Goal: Download file/media

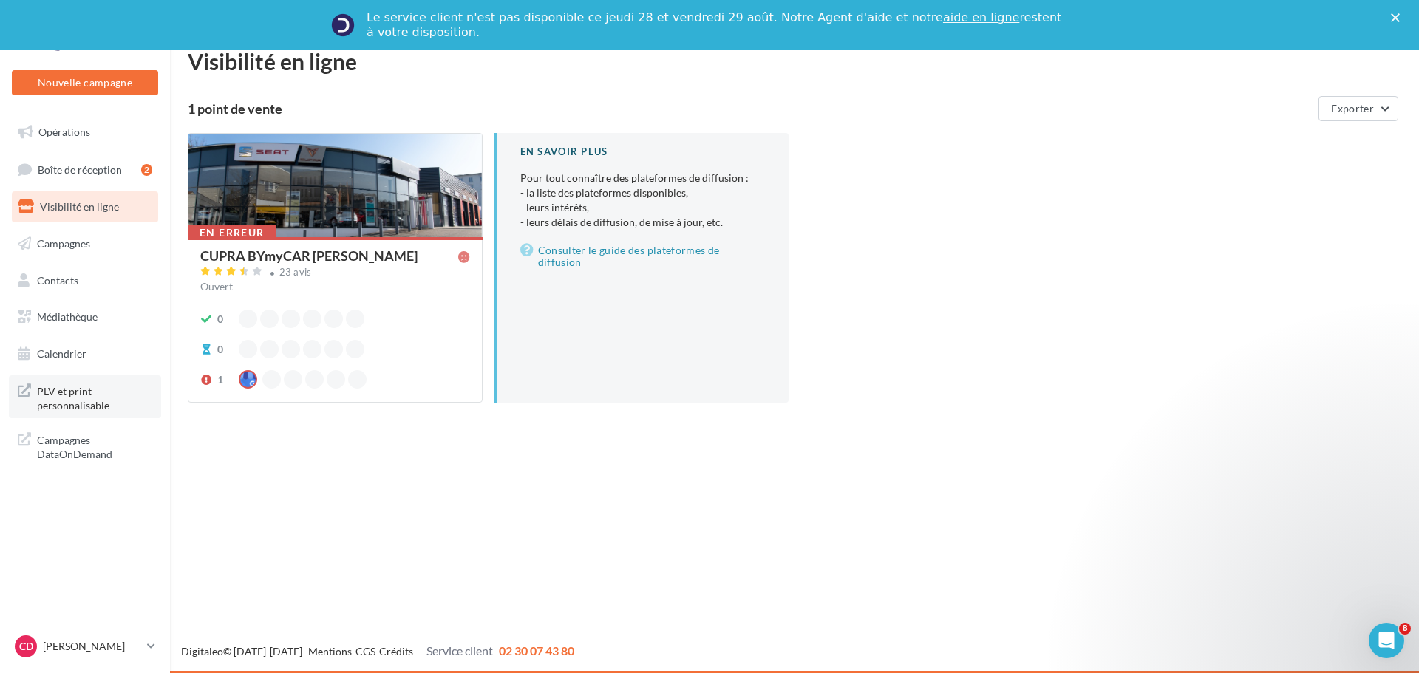
click at [78, 394] on span "PLV et print personnalisable" at bounding box center [94, 397] width 115 height 32
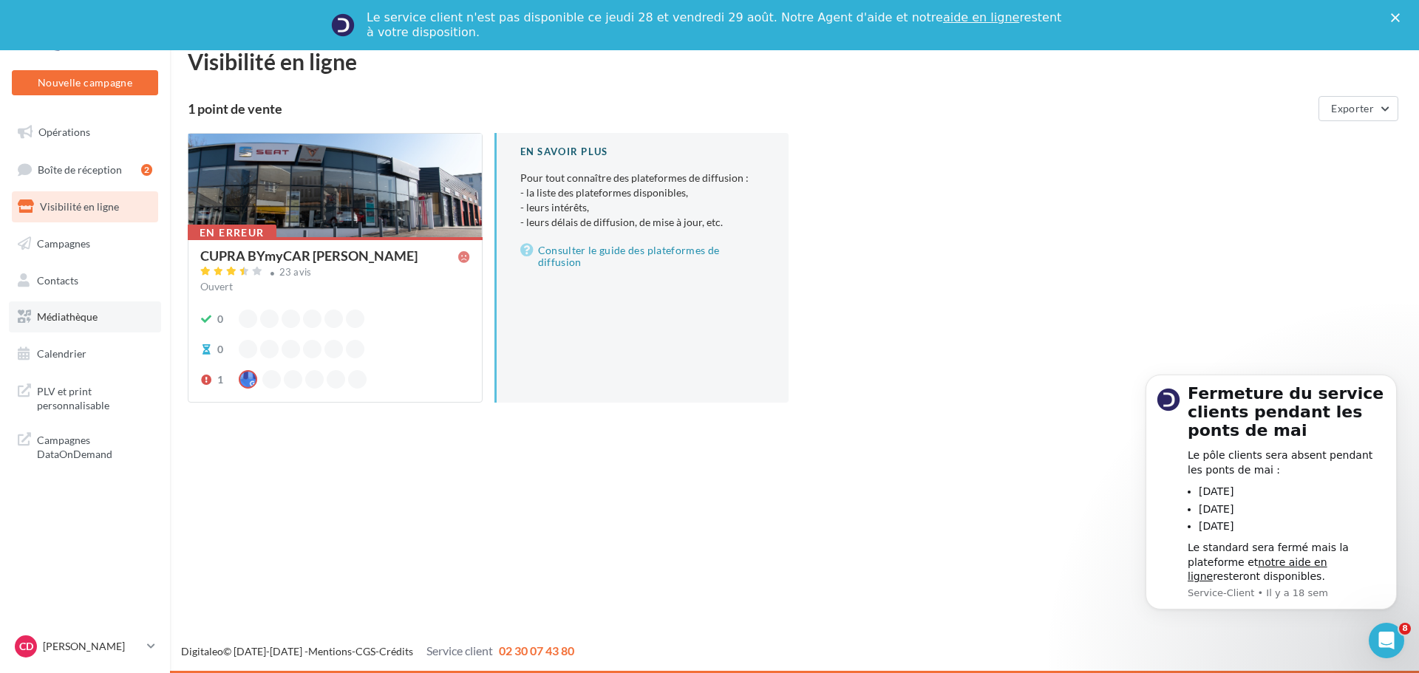
click at [98, 317] on span "Médiathèque" at bounding box center [67, 316] width 61 height 13
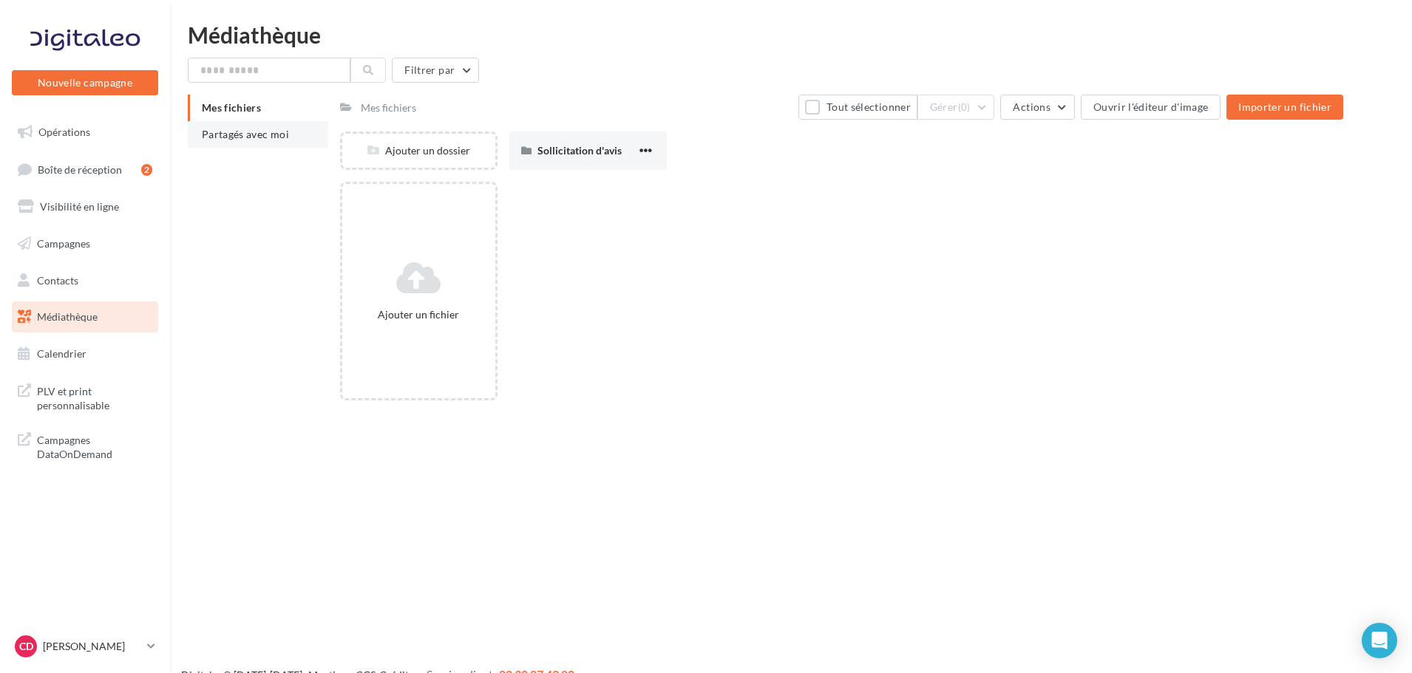
click at [234, 134] on span "Partagés avec moi" at bounding box center [245, 134] width 87 height 13
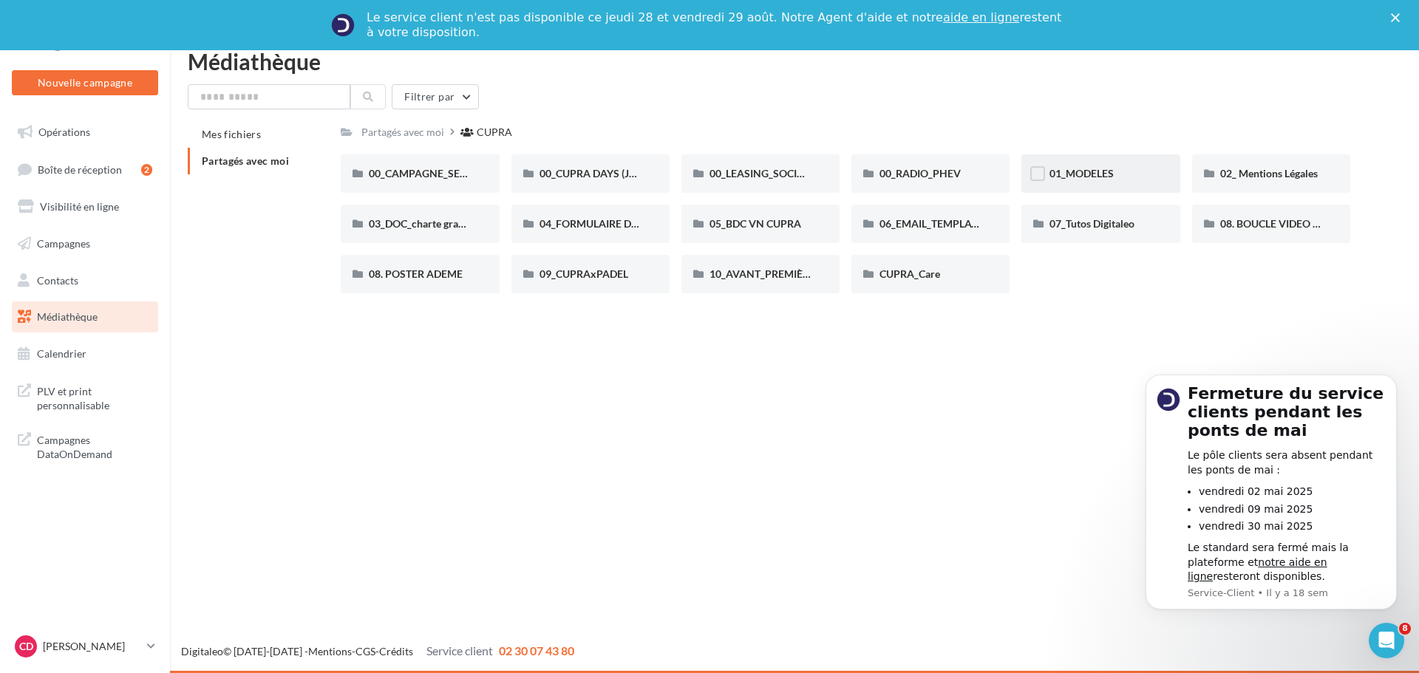
click at [1117, 176] on div "01_MODELES" at bounding box center [1100, 173] width 102 height 15
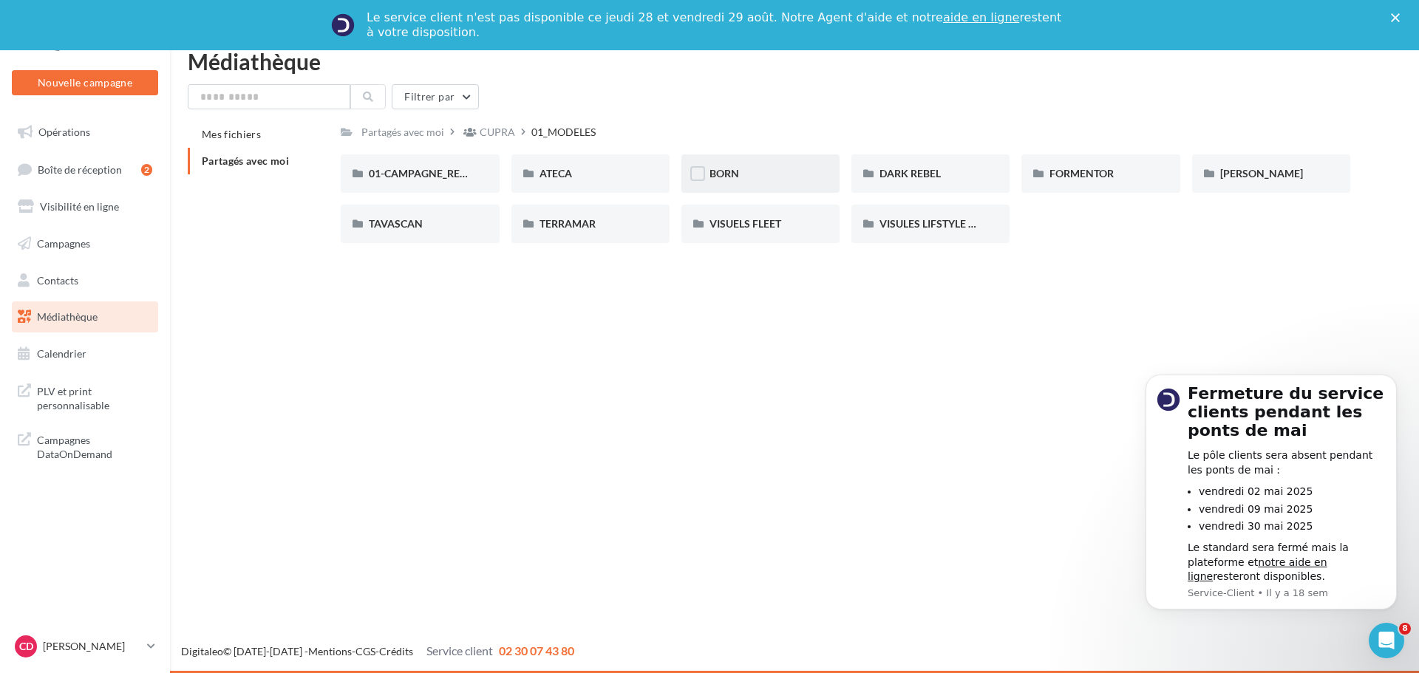
click at [804, 169] on div "BORN" at bounding box center [761, 173] width 102 height 15
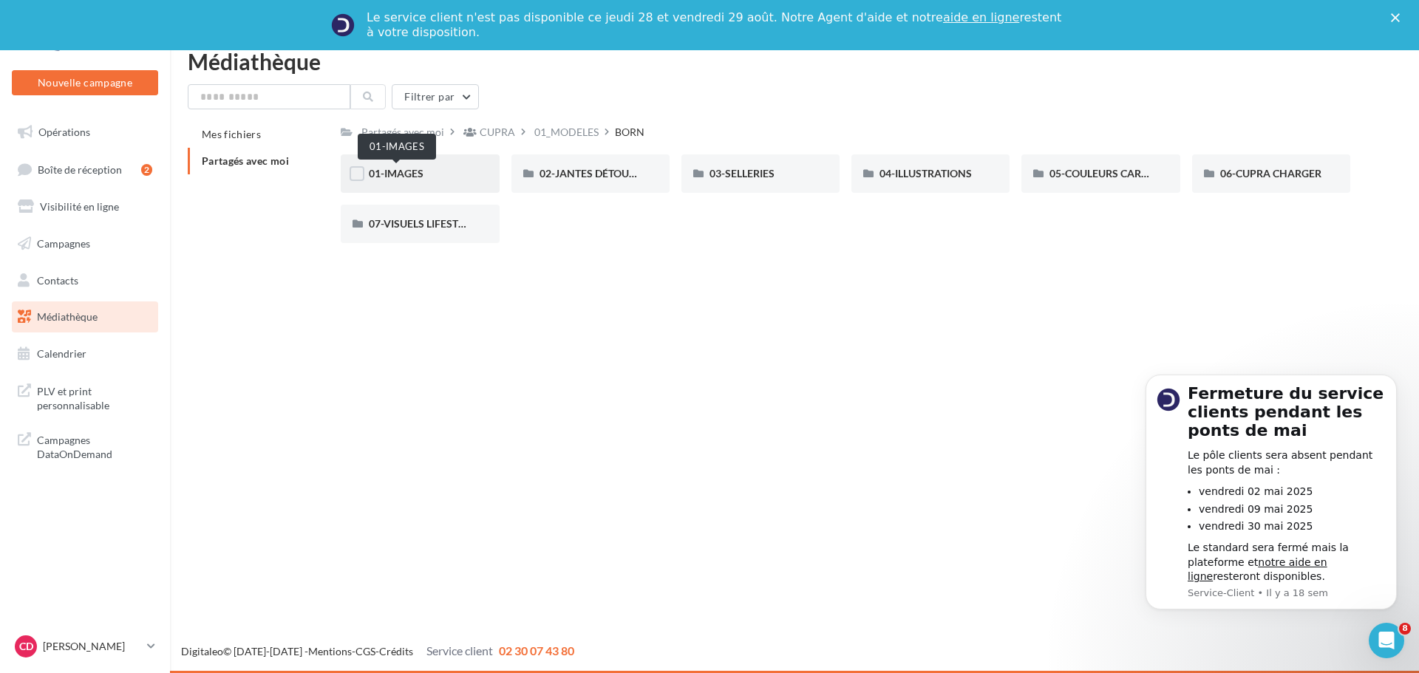
click at [385, 177] on span "01-IMAGES" at bounding box center [396, 173] width 55 height 13
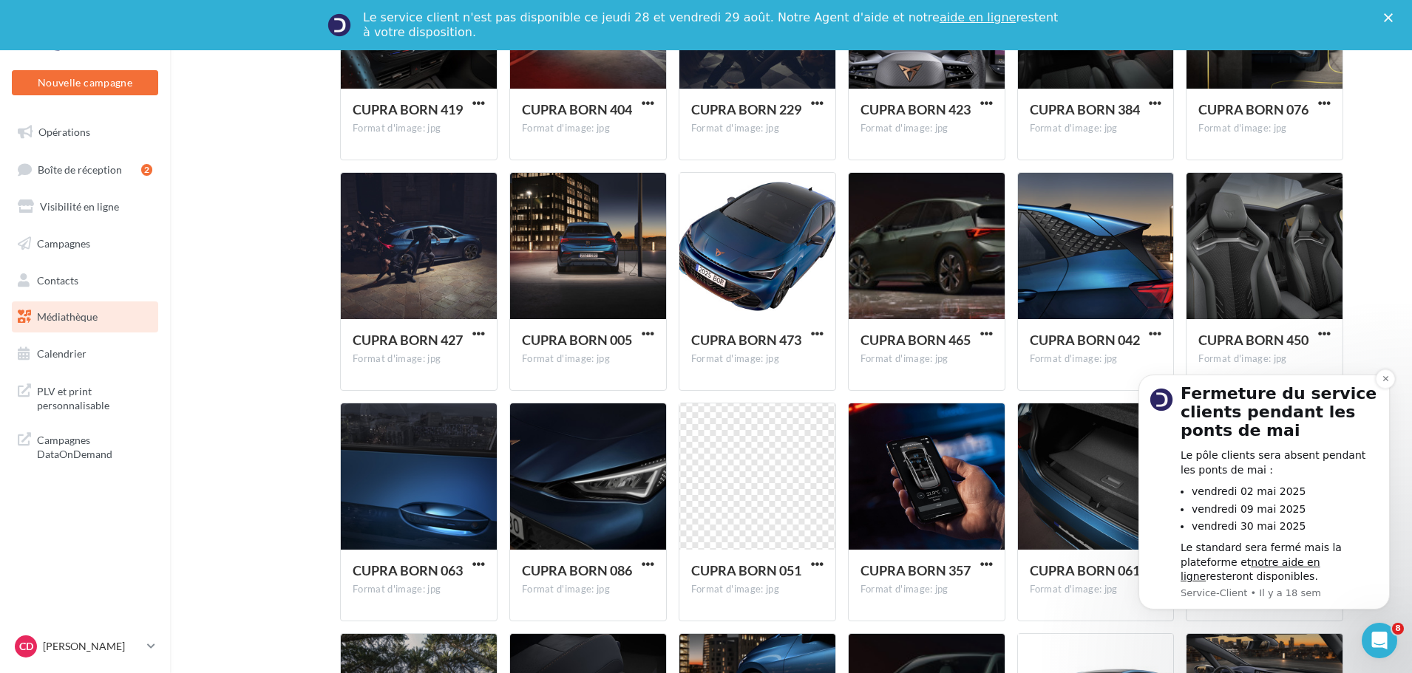
scroll to position [745, 0]
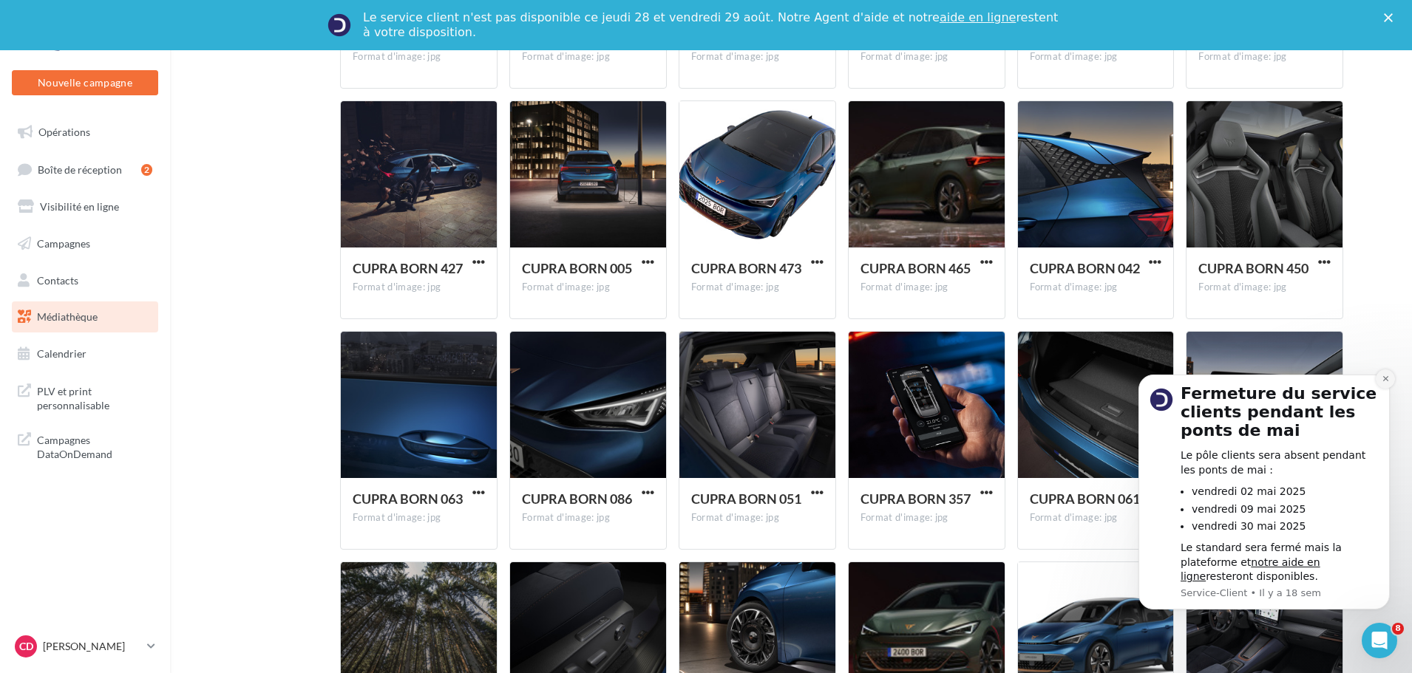
click at [1389, 379] on icon "Dismiss notification" at bounding box center [1385, 379] width 8 height 8
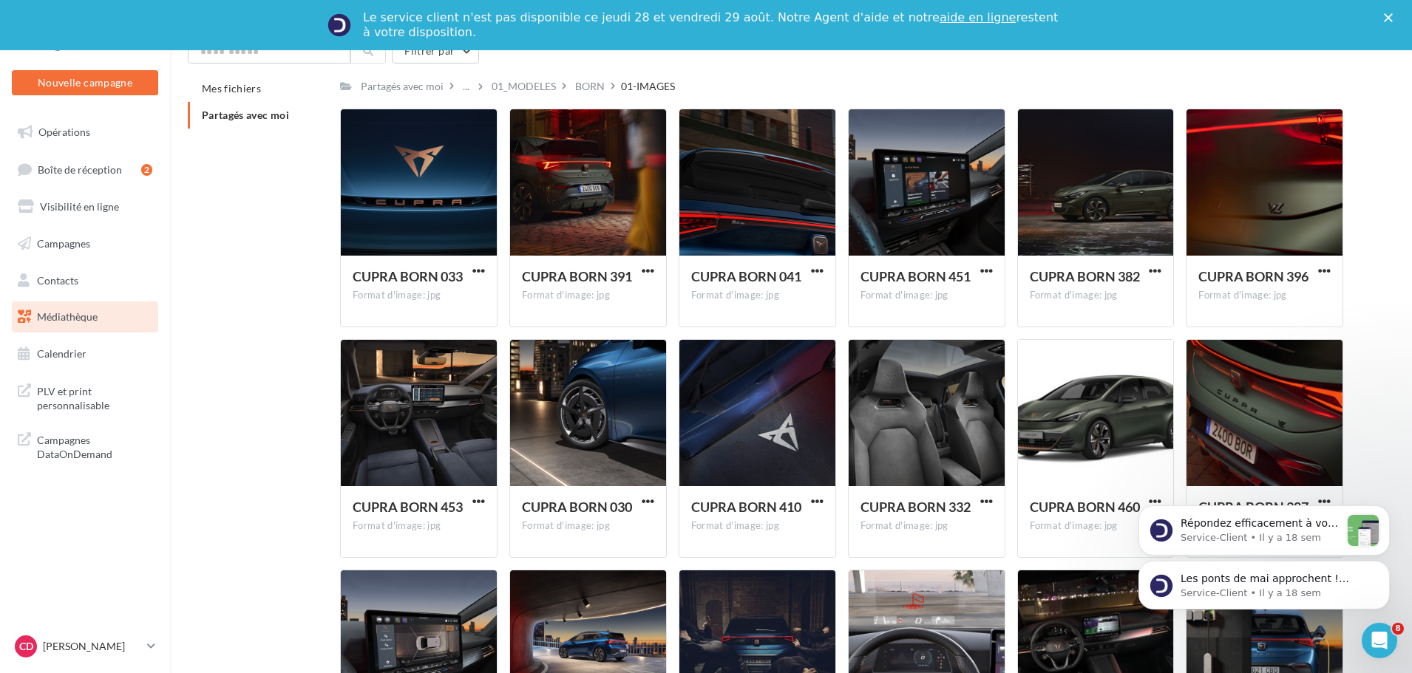
scroll to position [0, 0]
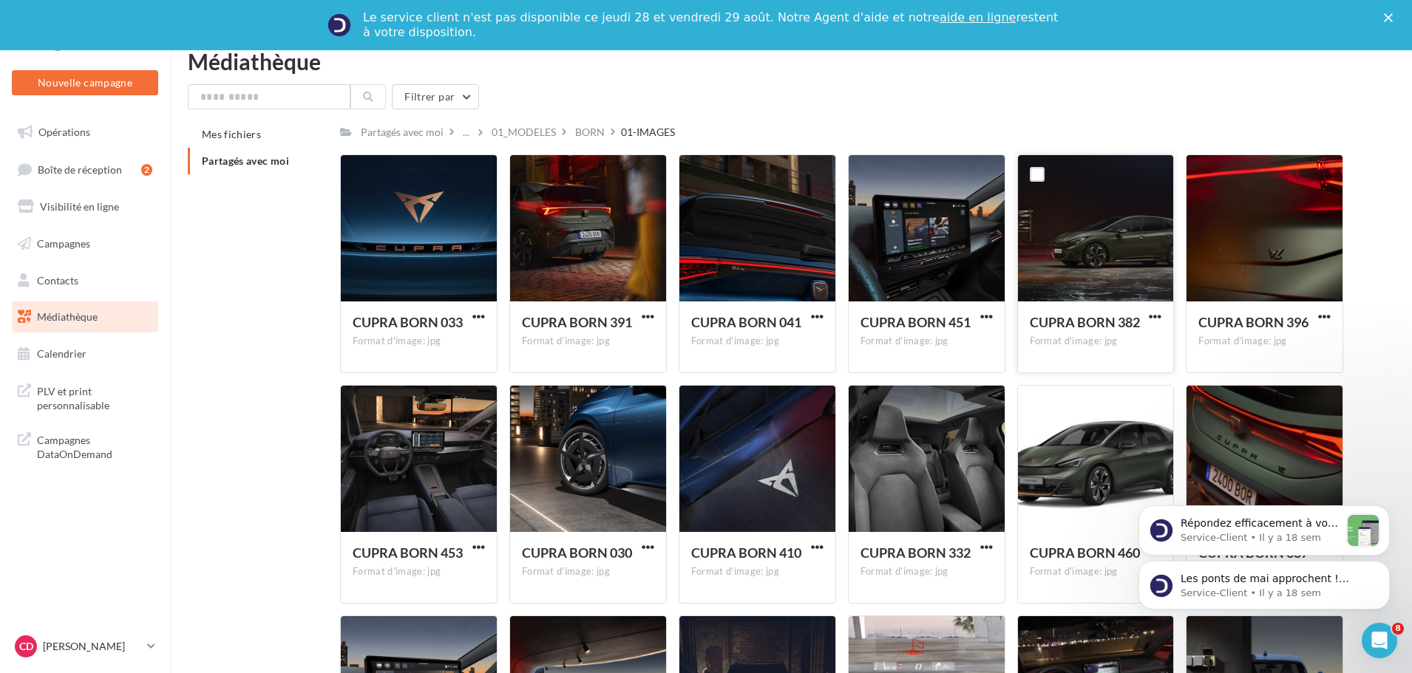
click at [1122, 265] on div at bounding box center [1096, 229] width 156 height 148
click at [1151, 316] on span "button" at bounding box center [1155, 316] width 13 height 13
click at [1068, 348] on button "Télécharger" at bounding box center [1090, 346] width 148 height 38
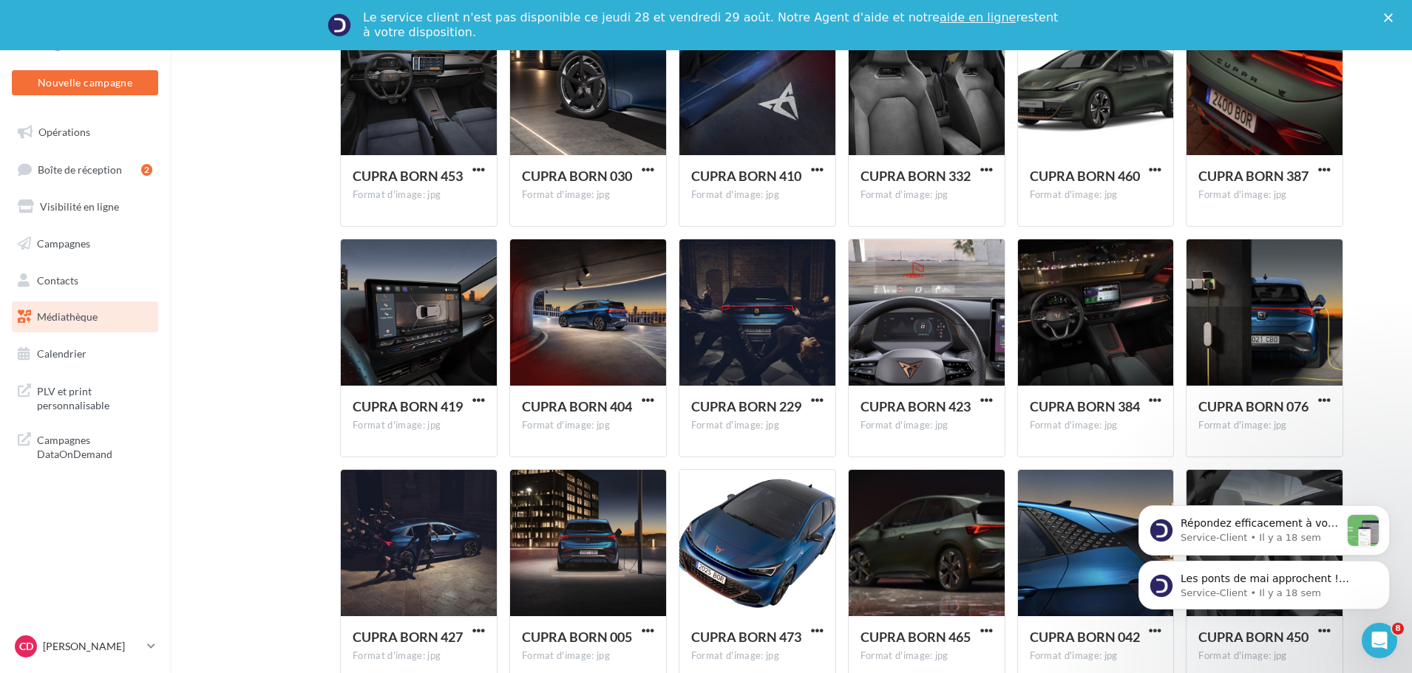
scroll to position [296, 0]
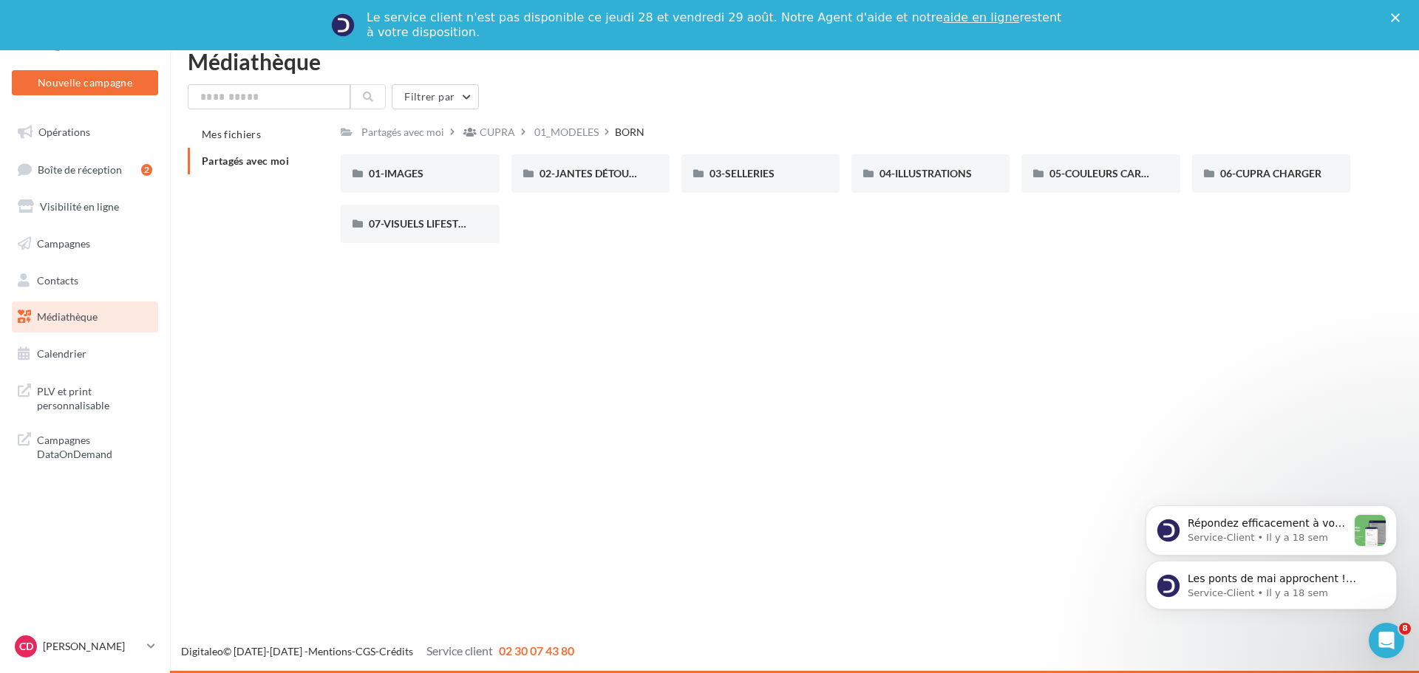
click at [840, 162] on div "03-SELLERIES 03-SELLERIES" at bounding box center [766, 173] width 170 height 38
click at [440, 228] on span "07-VISUELS LIFESTYLE" at bounding box center [422, 223] width 107 height 13
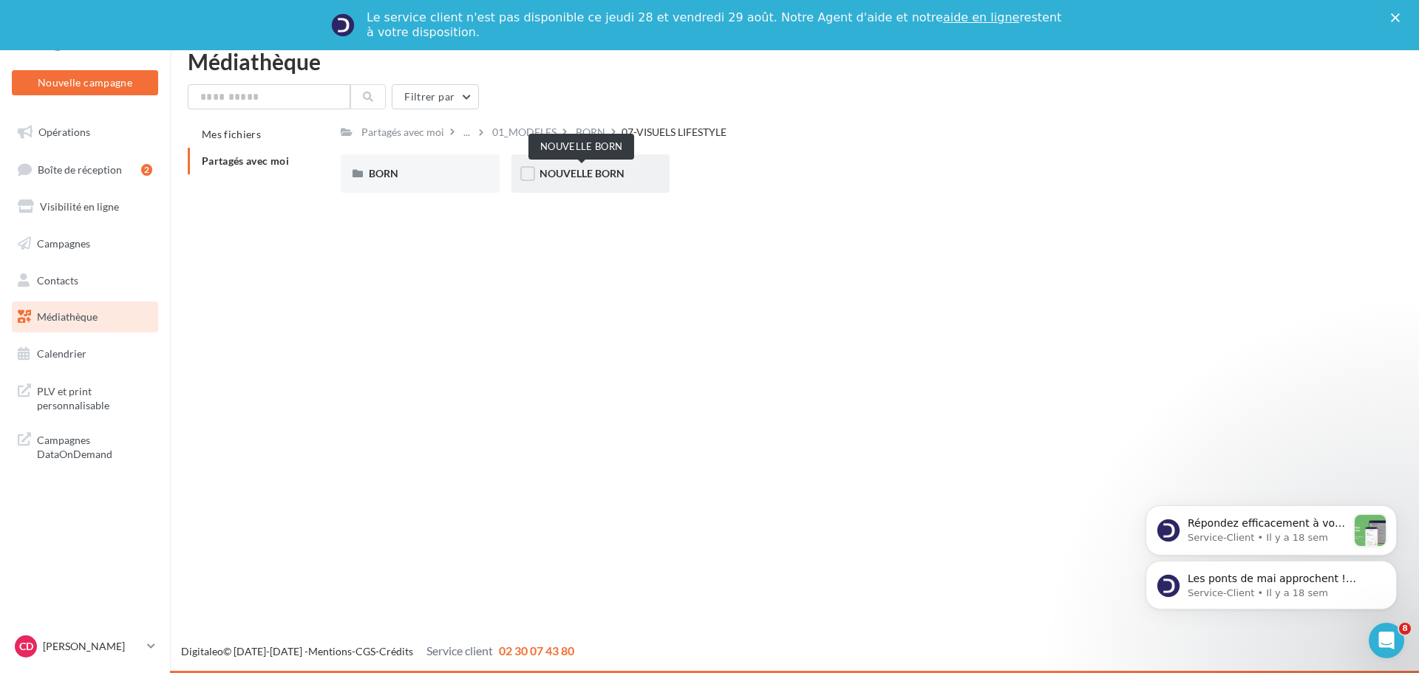
click at [574, 172] on span "NOUVELLE BORN" at bounding box center [582, 173] width 85 height 13
